Goal: Task Accomplishment & Management: Manage account settings

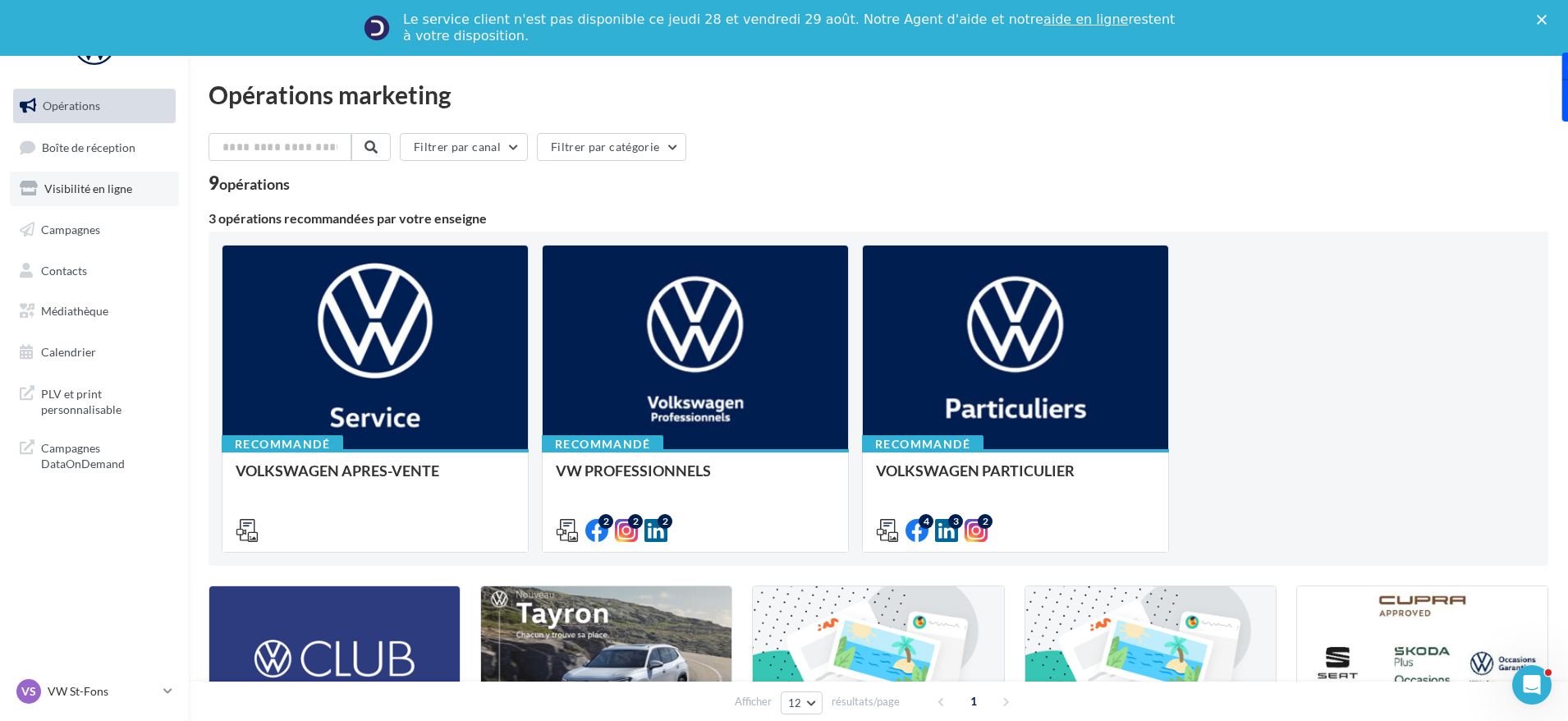
click at [102, 192] on span "Visibilité en ligne" at bounding box center [88, 188] width 88 height 14
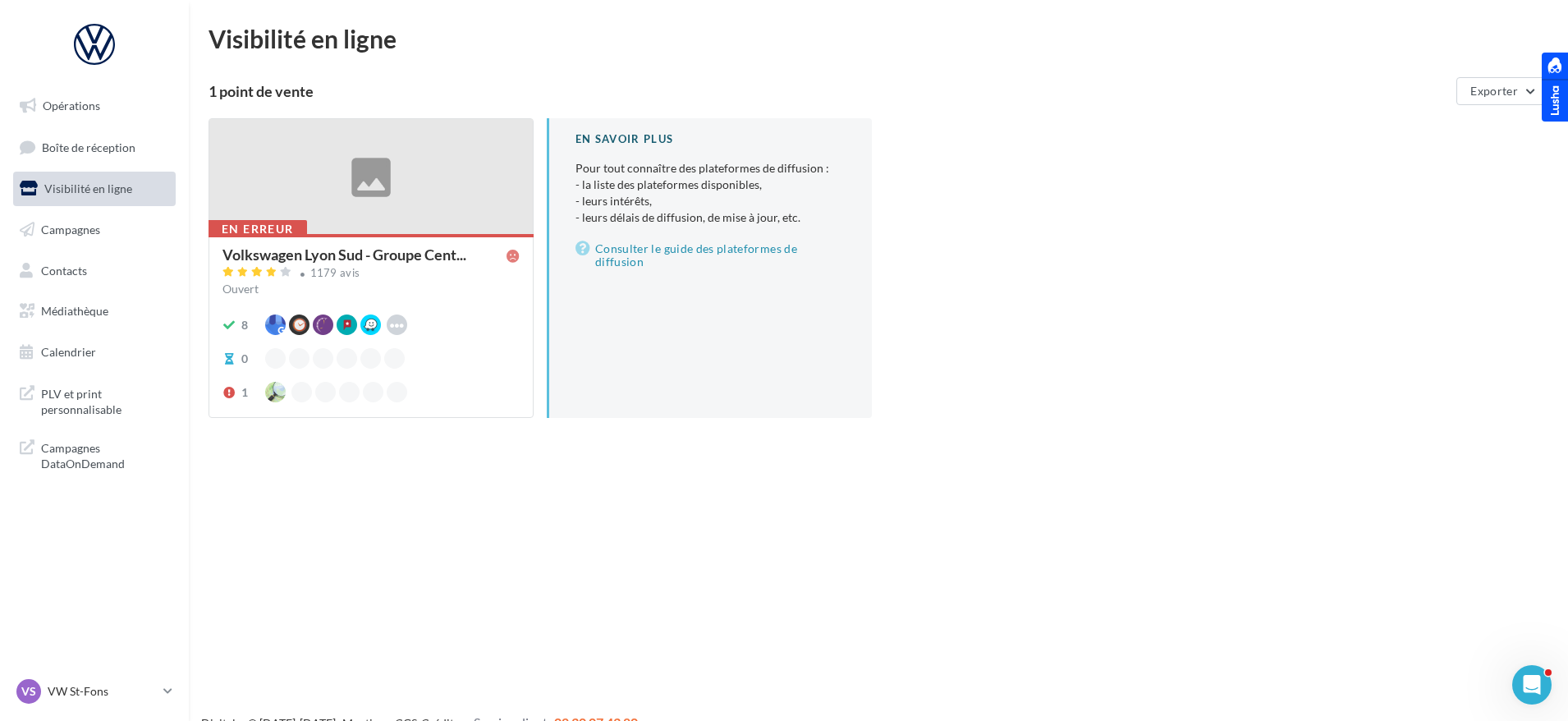
click at [369, 168] on div at bounding box center [371, 177] width 324 height 116
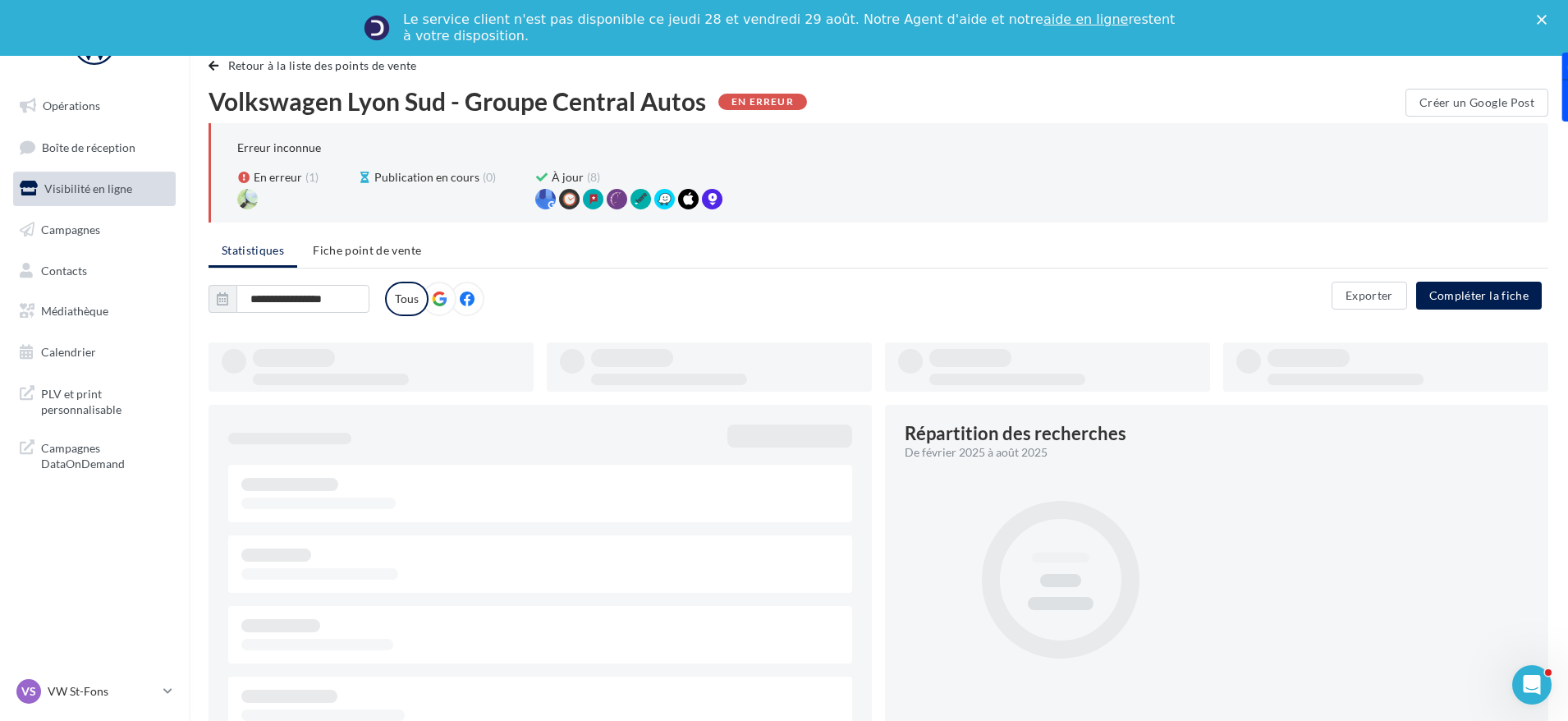
type input "**********"
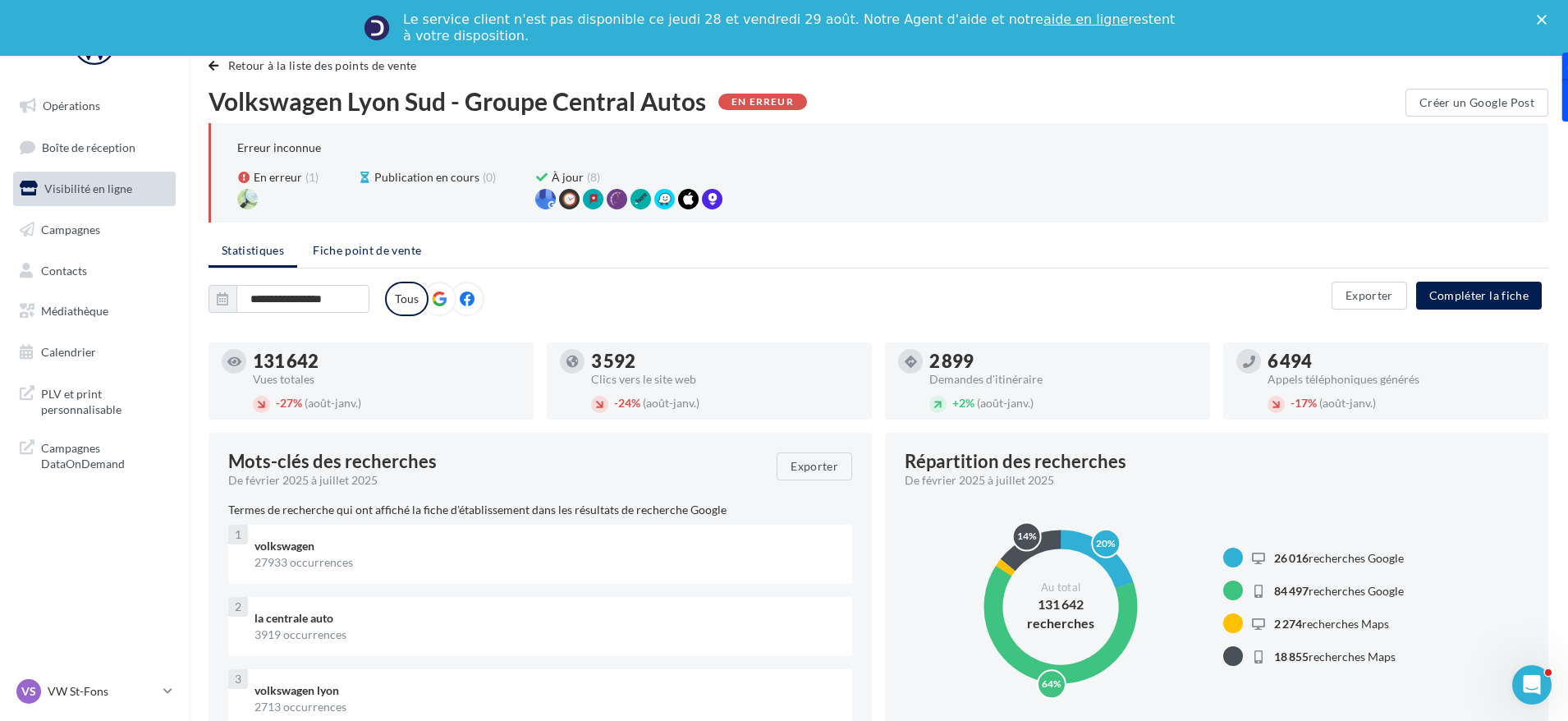
click at [349, 254] on span "Fiche point de vente" at bounding box center [367, 250] width 108 height 14
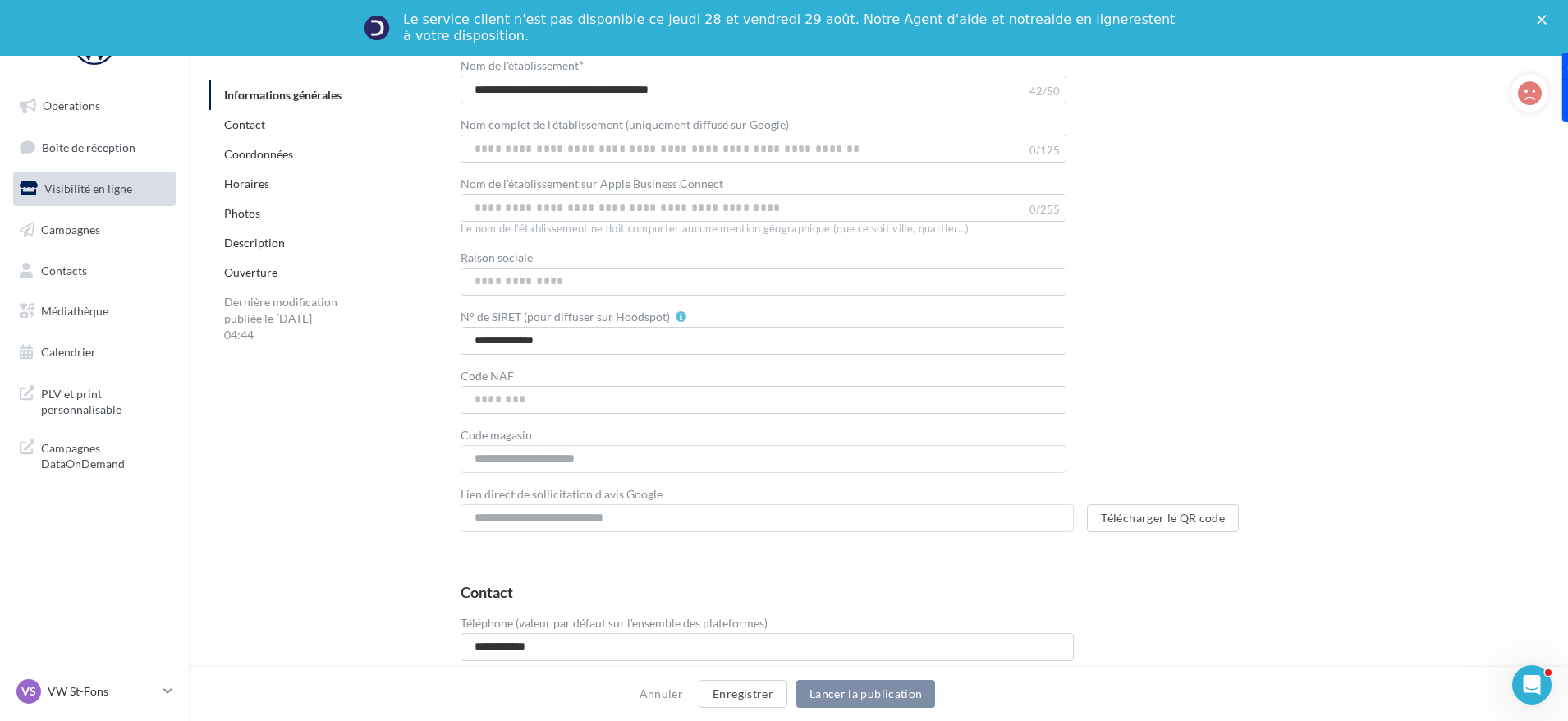
scroll to position [328, 0]
click at [234, 128] on link "Contact" at bounding box center [244, 124] width 41 height 14
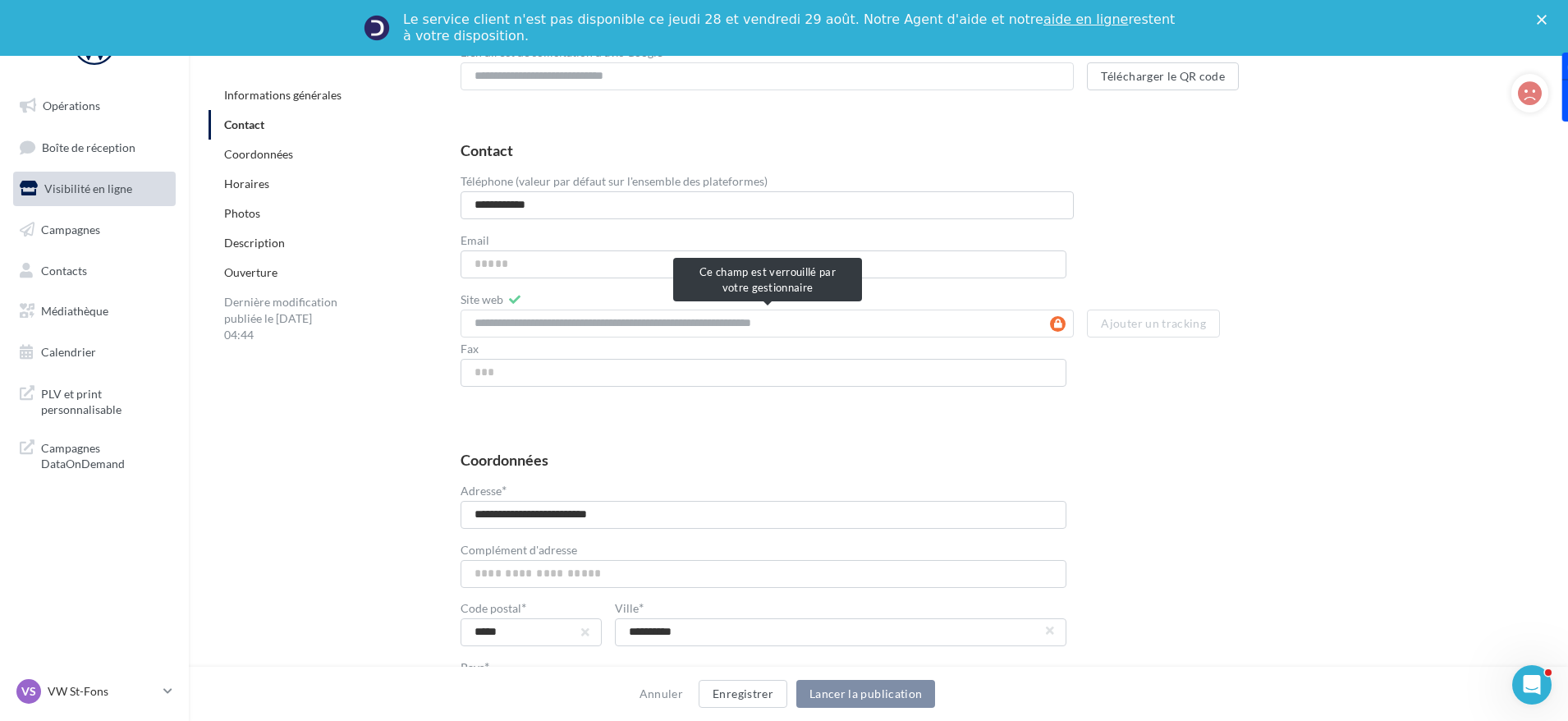
click at [1058, 327] on div "**********" at bounding box center [767, 323] width 614 height 28
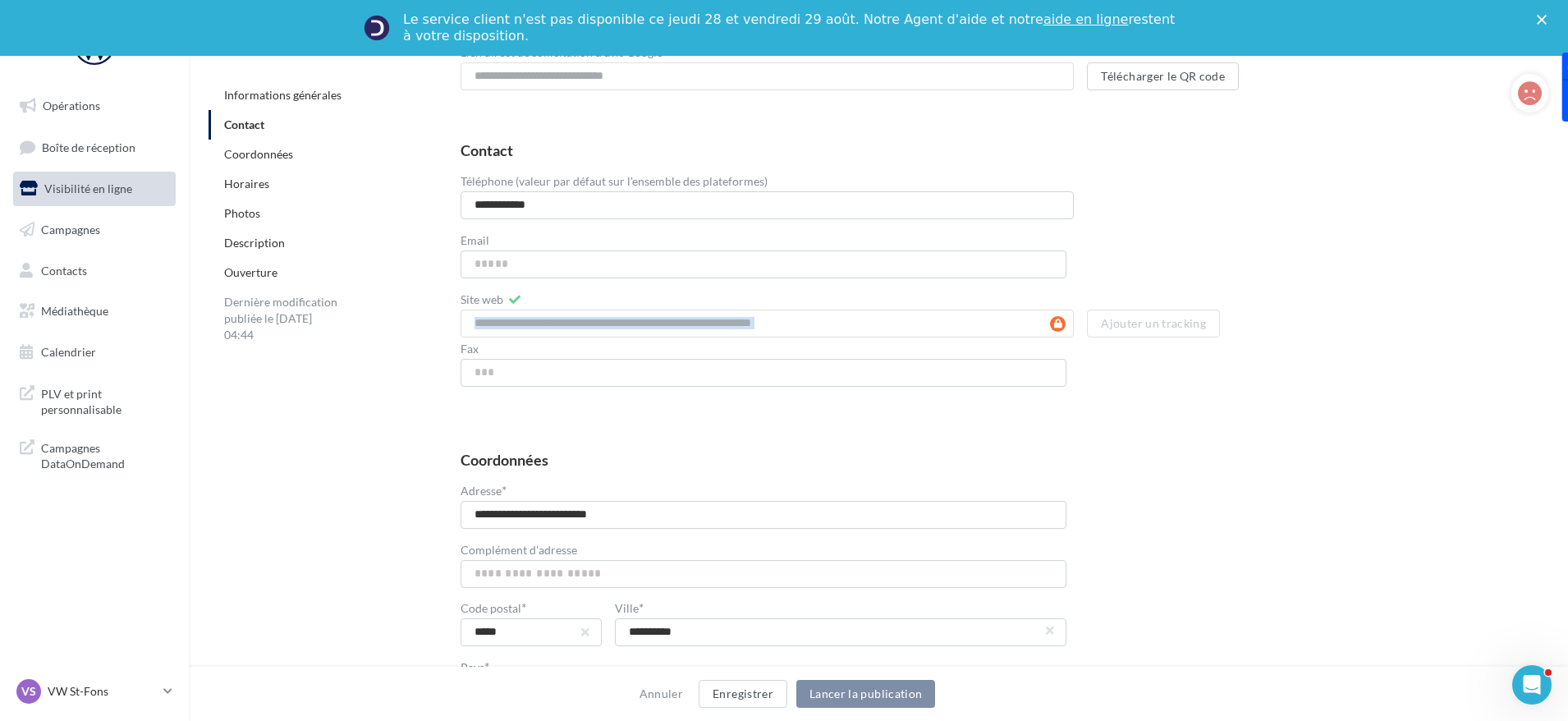
click at [1058, 327] on div "**********" at bounding box center [767, 323] width 614 height 28
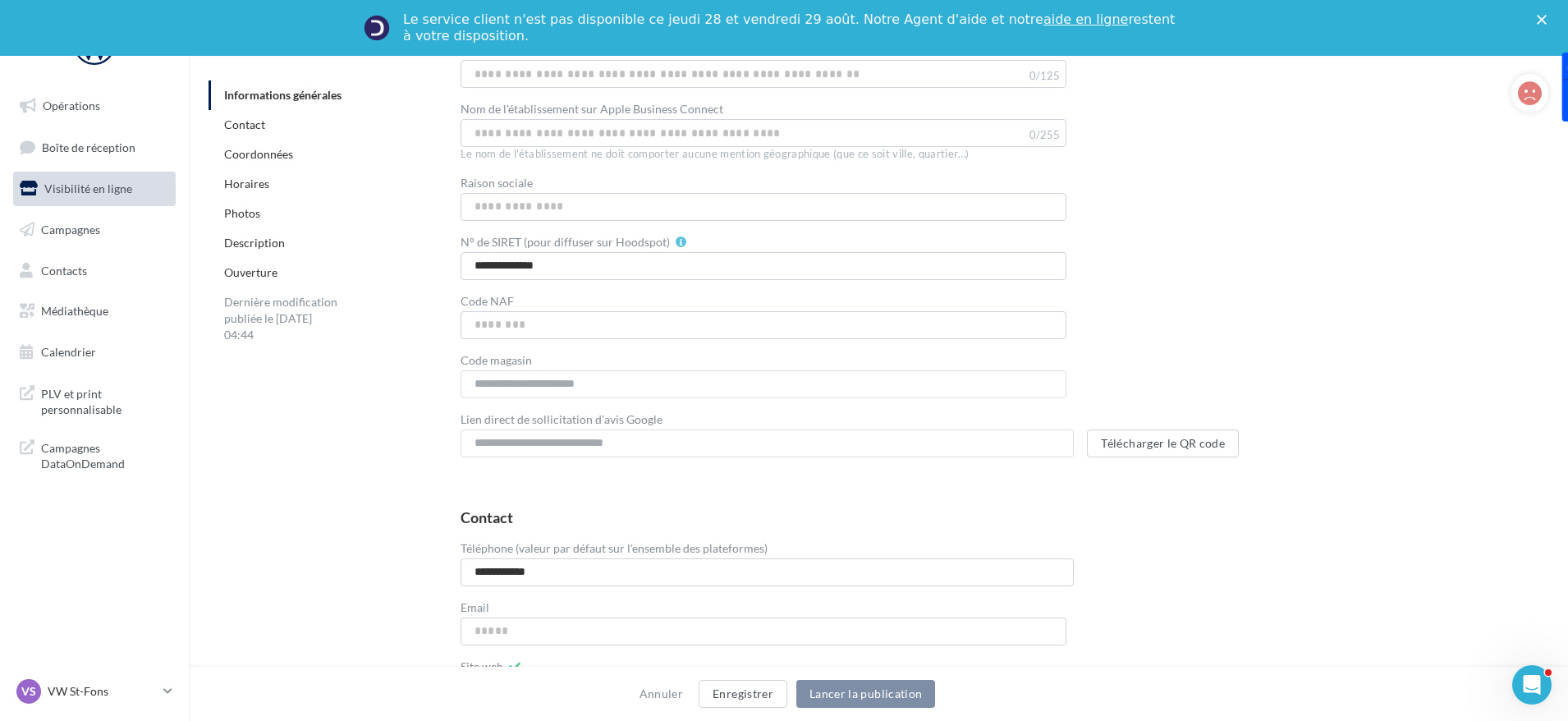
scroll to position [410, 0]
click at [246, 129] on link "Contact" at bounding box center [244, 124] width 41 height 14
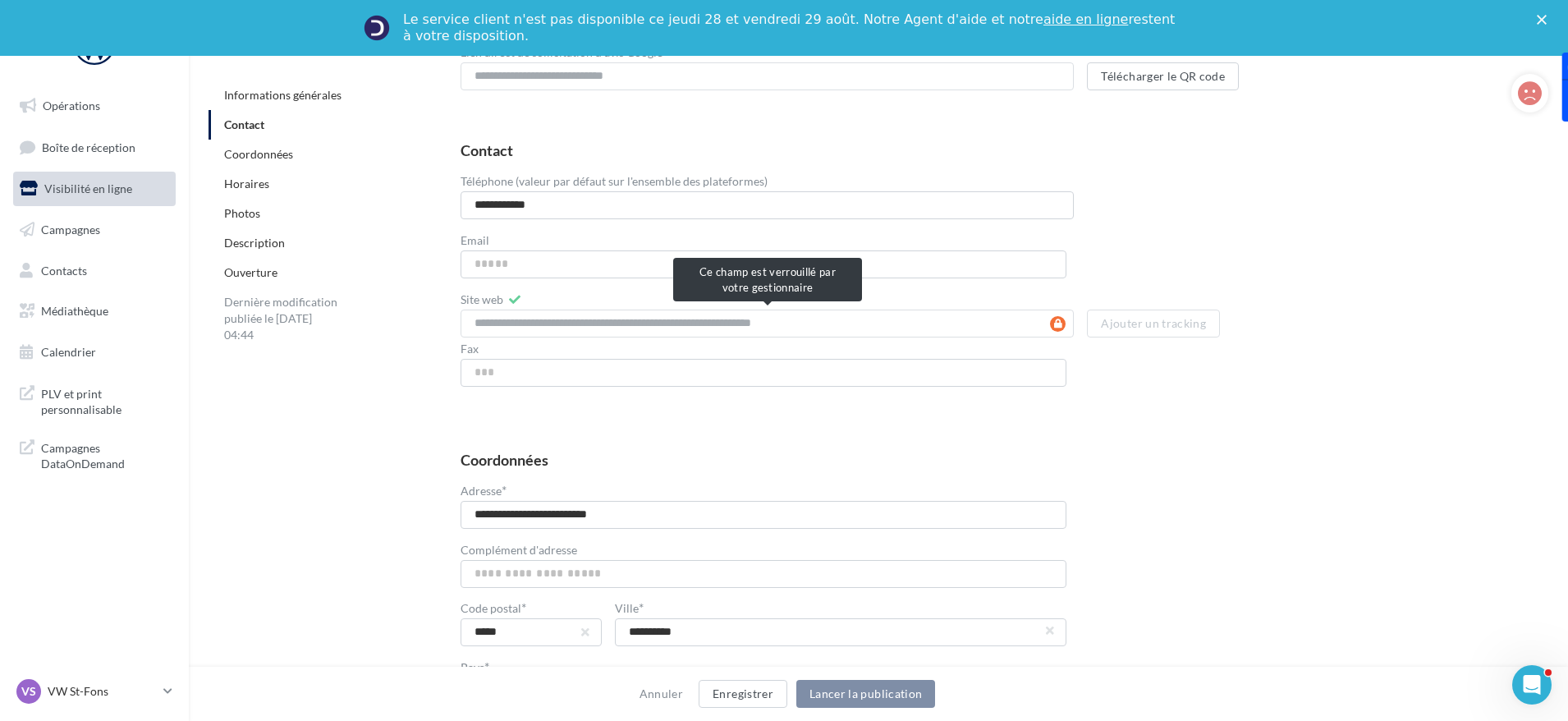
click at [1063, 326] on div "**********" at bounding box center [767, 323] width 614 height 28
click at [1314, 324] on div "Ajouter un tracking" at bounding box center [1215, 323] width 255 height 28
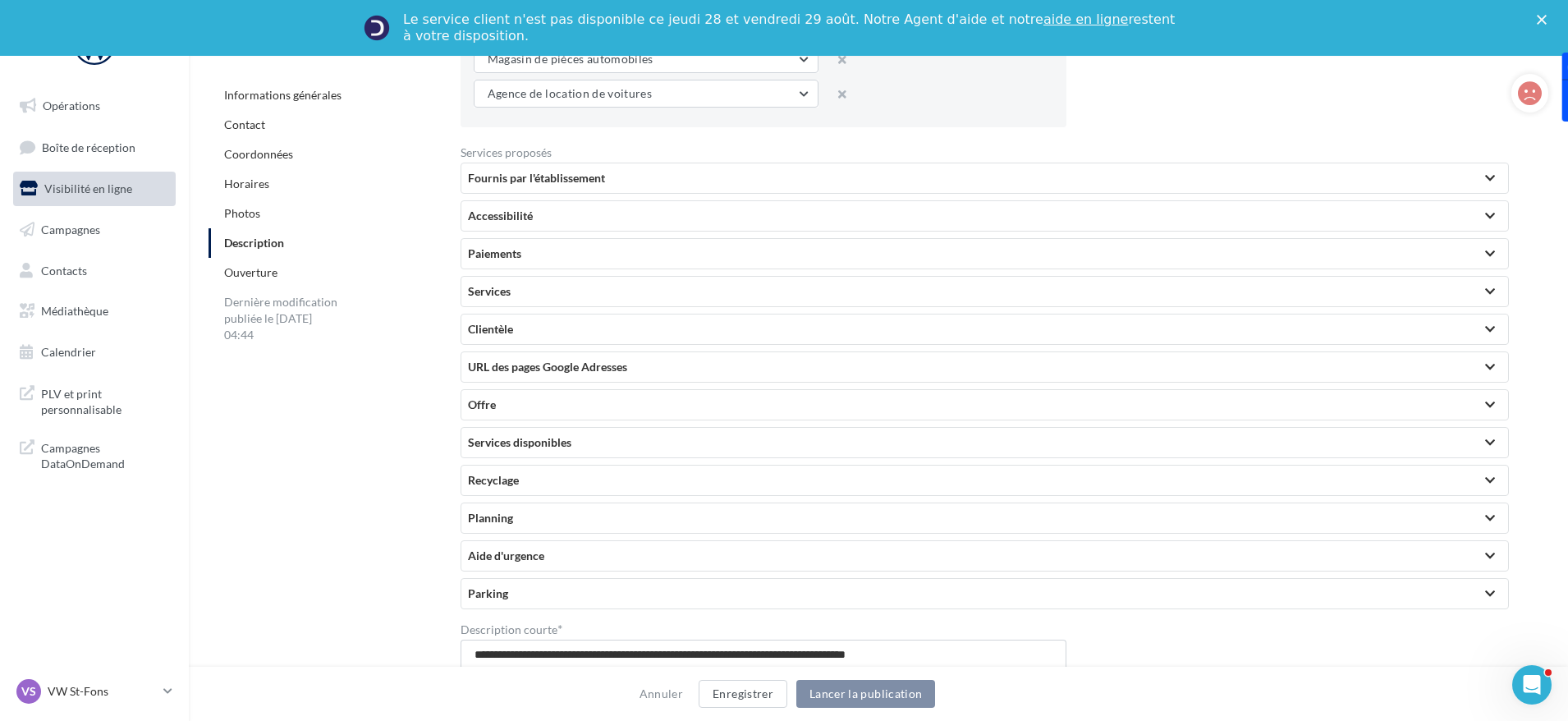
scroll to position [3358, 0]
click at [518, 296] on div "Services" at bounding box center [984, 293] width 1034 height 17
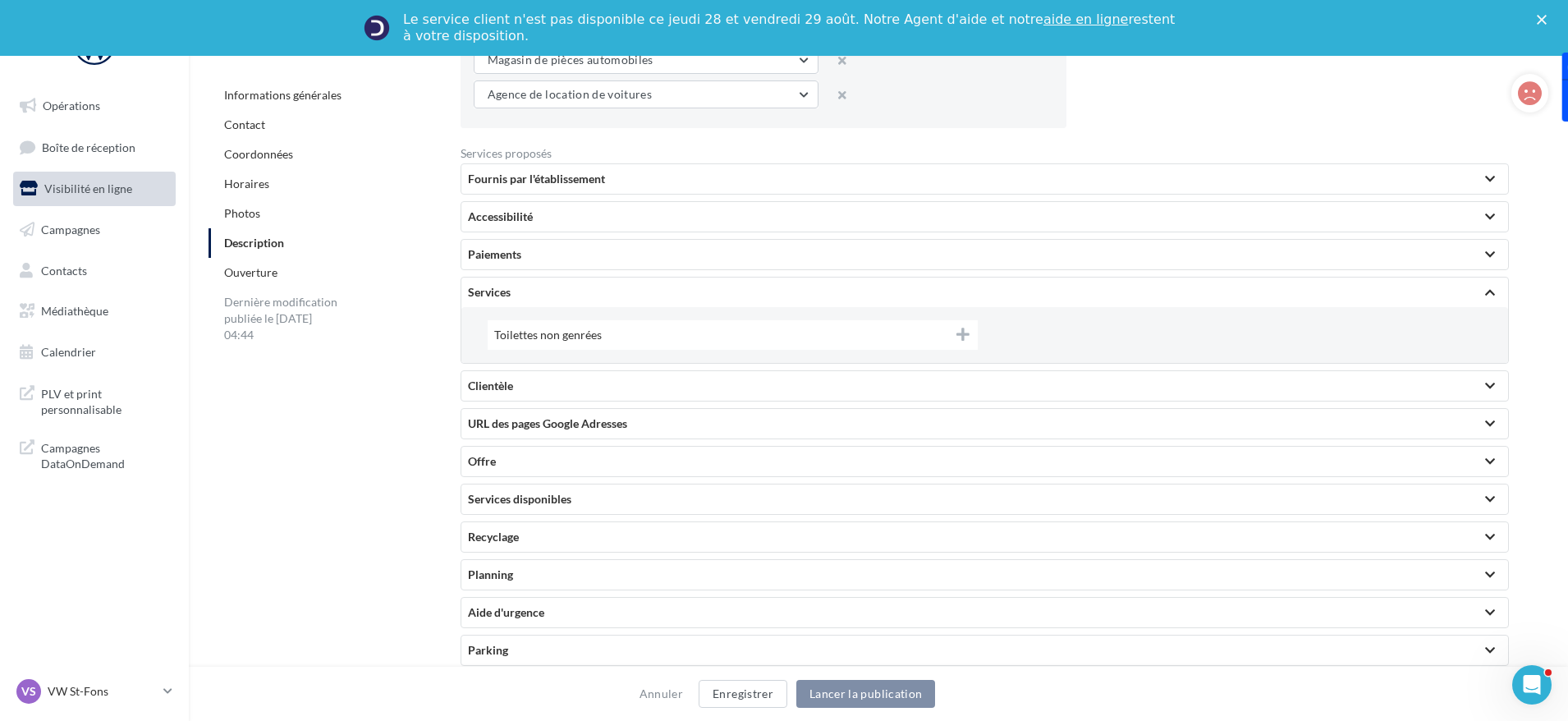
click at [561, 181] on div "Fournis par l'établissement" at bounding box center [984, 179] width 1034 height 17
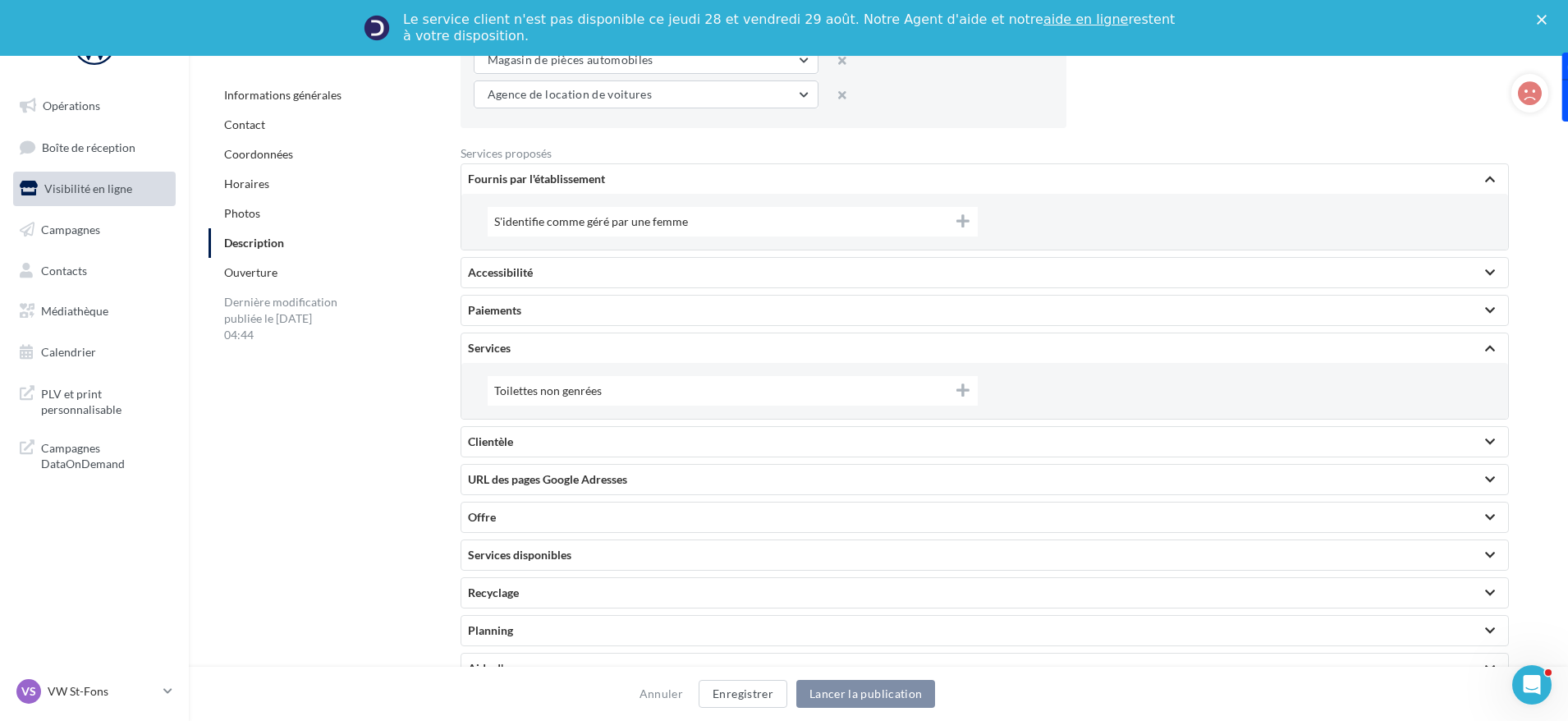
click at [559, 270] on div "Accessibilité" at bounding box center [984, 272] width 1034 height 17
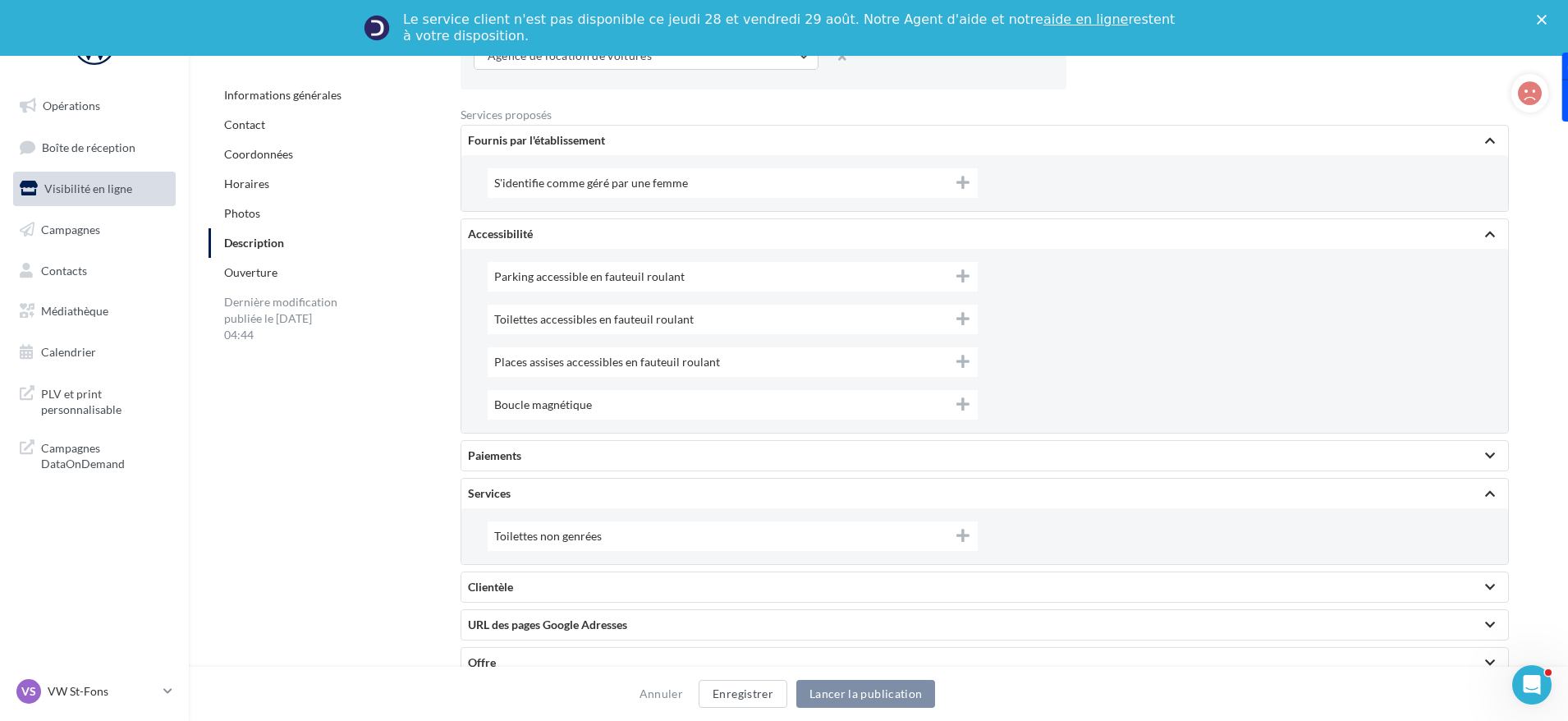
scroll to position [3441, 0]
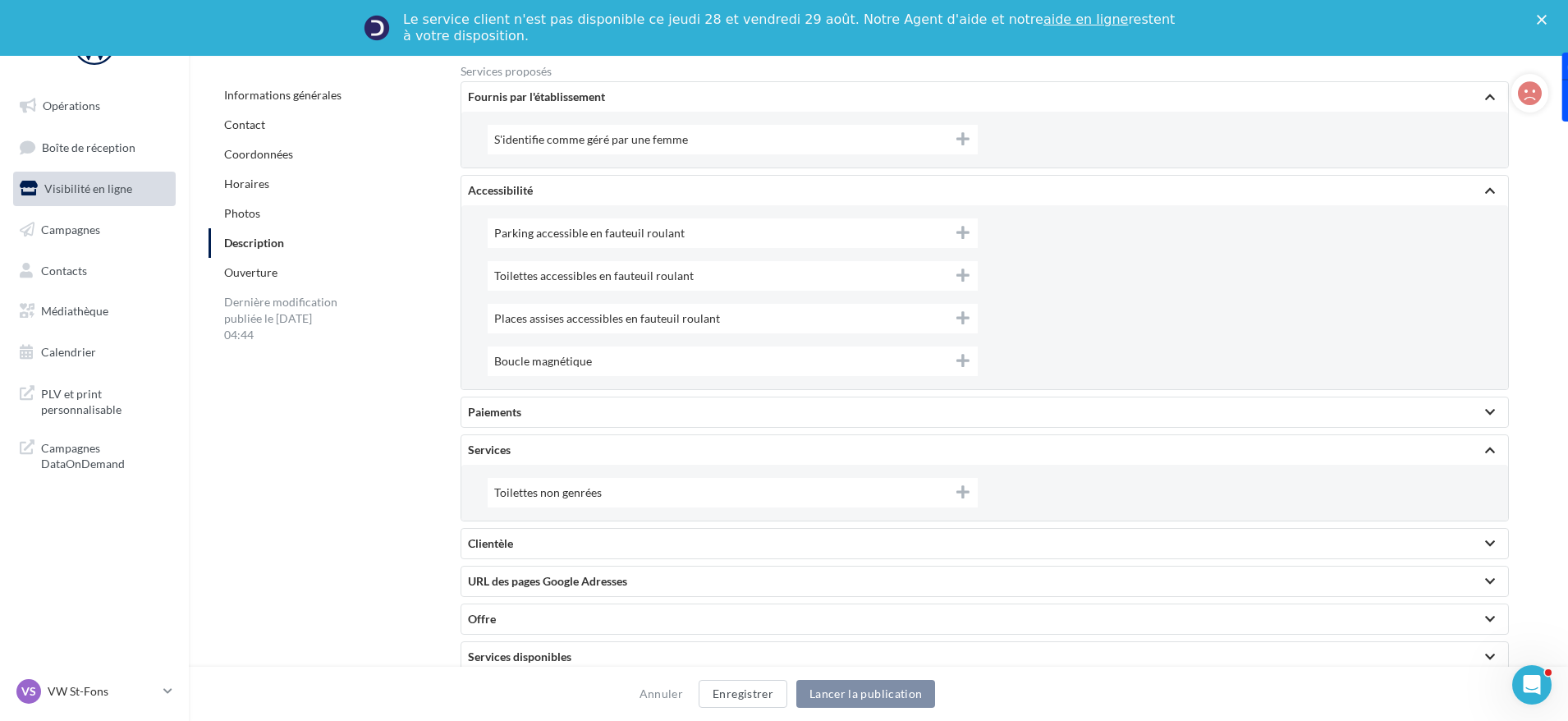
click at [538, 410] on div "Paiements" at bounding box center [984, 412] width 1034 height 17
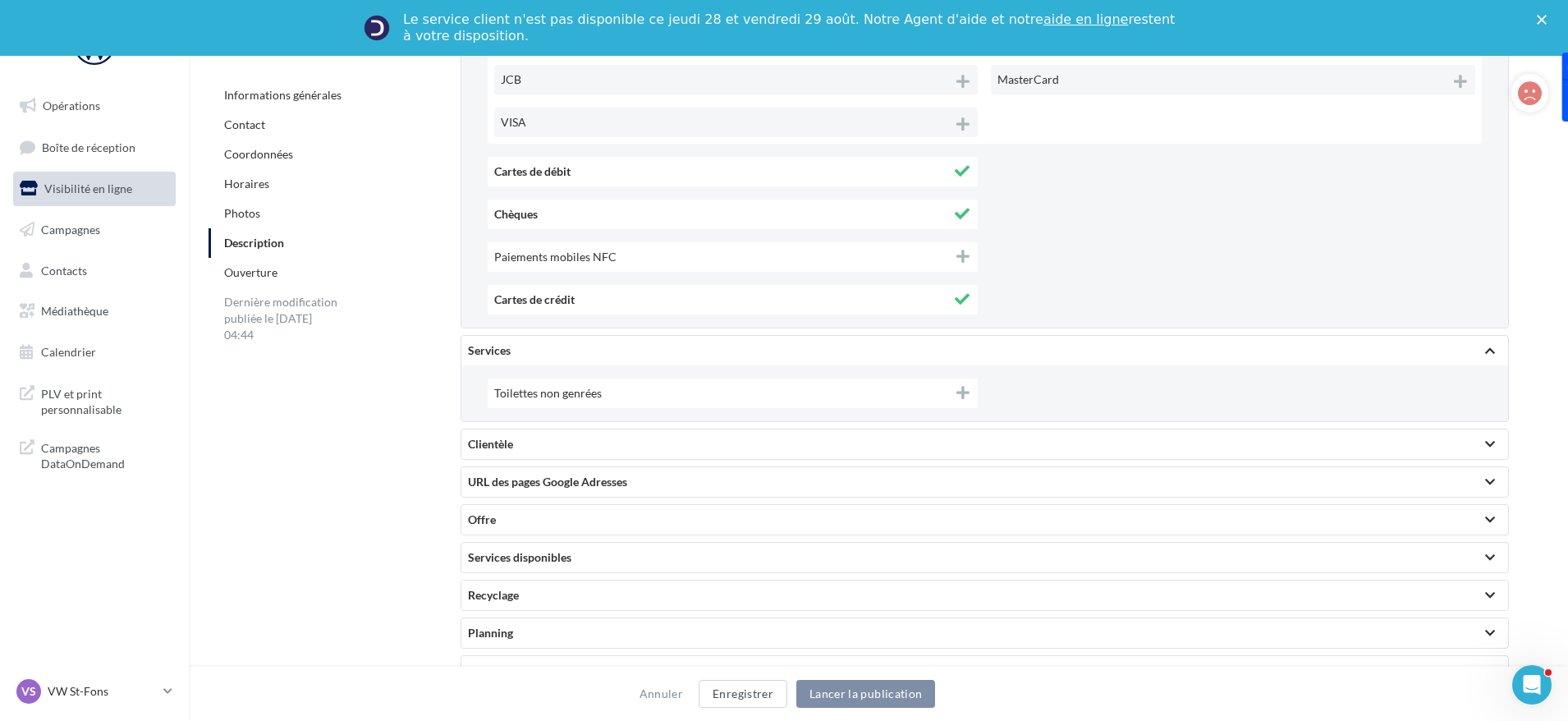
scroll to position [3933, 0]
click at [594, 487] on div "URL des pages Google Adresses" at bounding box center [984, 480] width 1034 height 17
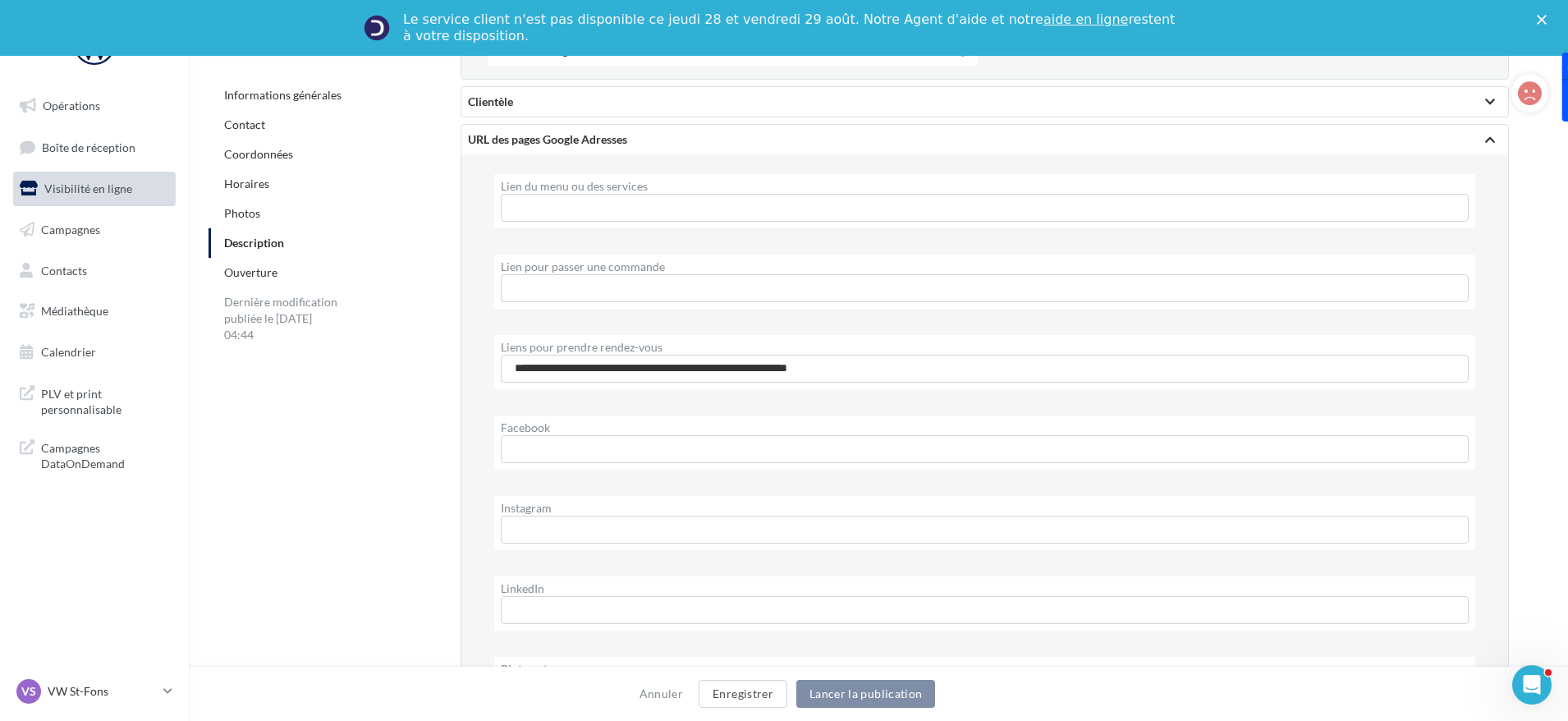
scroll to position [4261, 0]
